Goal: Navigation & Orientation: Find specific page/section

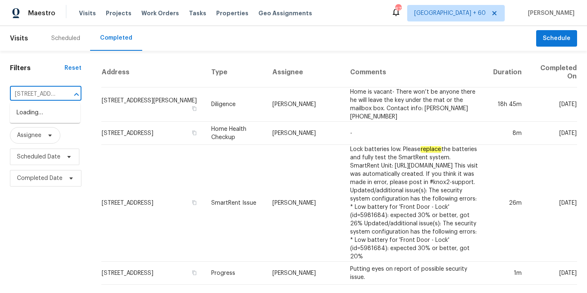
scroll to position [0, 76]
click at [33, 120] on li "[STREET_ADDRESS]" at bounding box center [45, 113] width 70 height 14
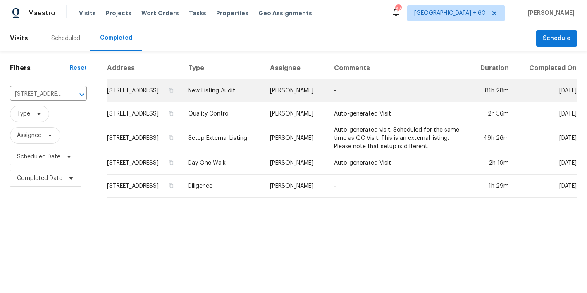
click at [158, 95] on td "[STREET_ADDRESS]" at bounding box center [144, 90] width 75 height 23
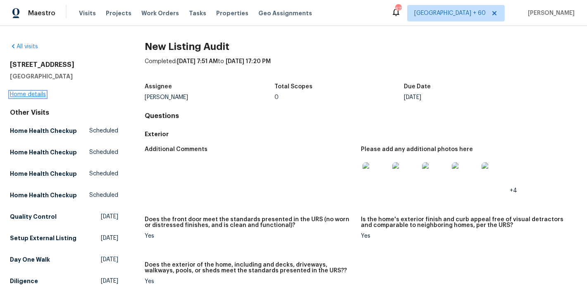
click at [40, 95] on link "Home details" at bounding box center [28, 95] width 36 height 6
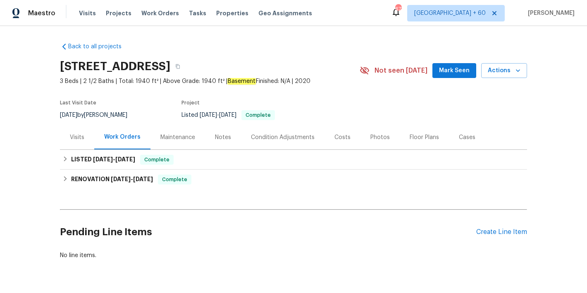
click at [450, 74] on span "Mark Seen" at bounding box center [454, 71] width 31 height 10
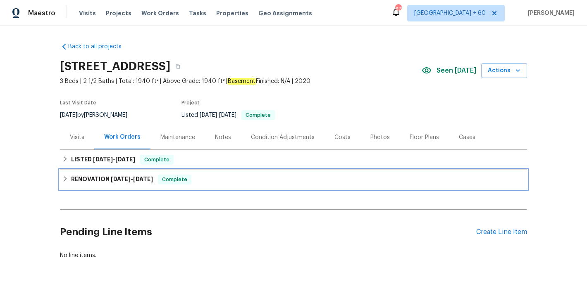
click at [145, 184] on h6 "RENOVATION [DATE] - [DATE]" at bounding box center [112, 180] width 82 height 10
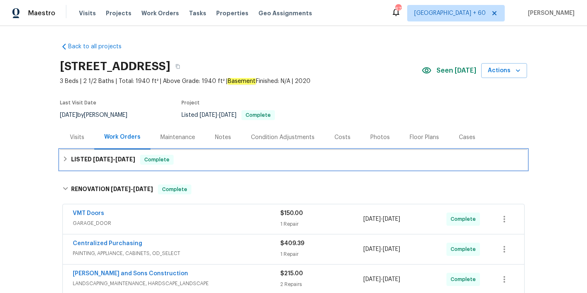
click at [120, 158] on span "[DATE]" at bounding box center [125, 160] width 20 height 6
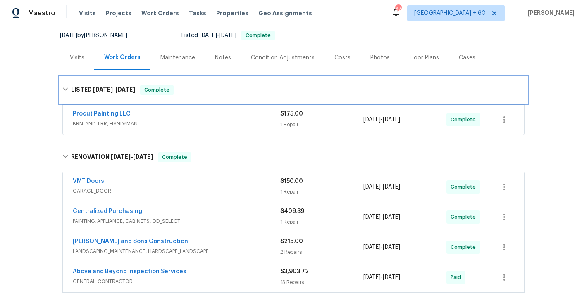
scroll to position [101, 0]
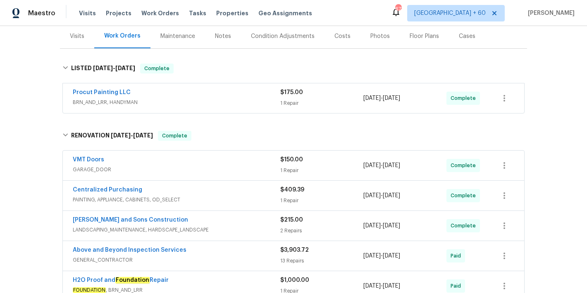
click at [248, 101] on span "BRN_AND_LRR, HANDYMAN" at bounding box center [176, 102] width 207 height 8
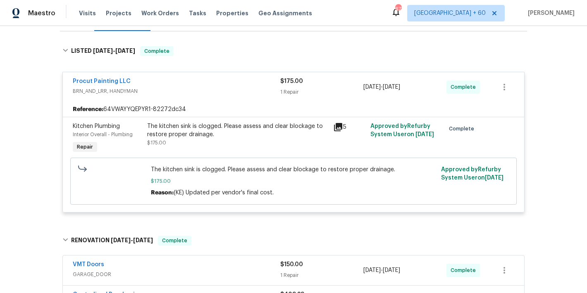
scroll to position [0, 0]
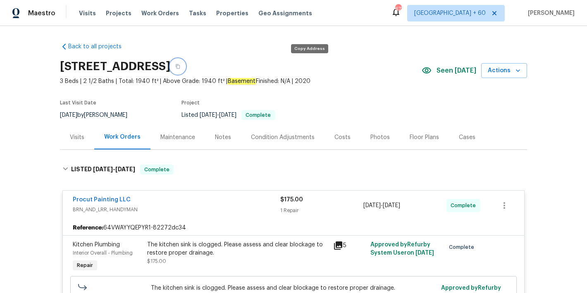
click at [180, 68] on icon "button" at bounding box center [177, 66] width 5 height 5
click at [85, 15] on span "Visits" at bounding box center [87, 13] width 17 height 8
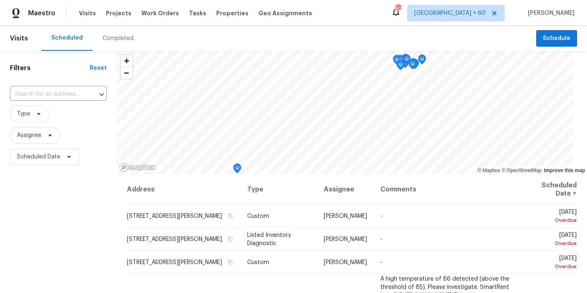
click at [120, 38] on div "Completed" at bounding box center [117, 38] width 31 height 8
